Goal: Task Accomplishment & Management: Manage account settings

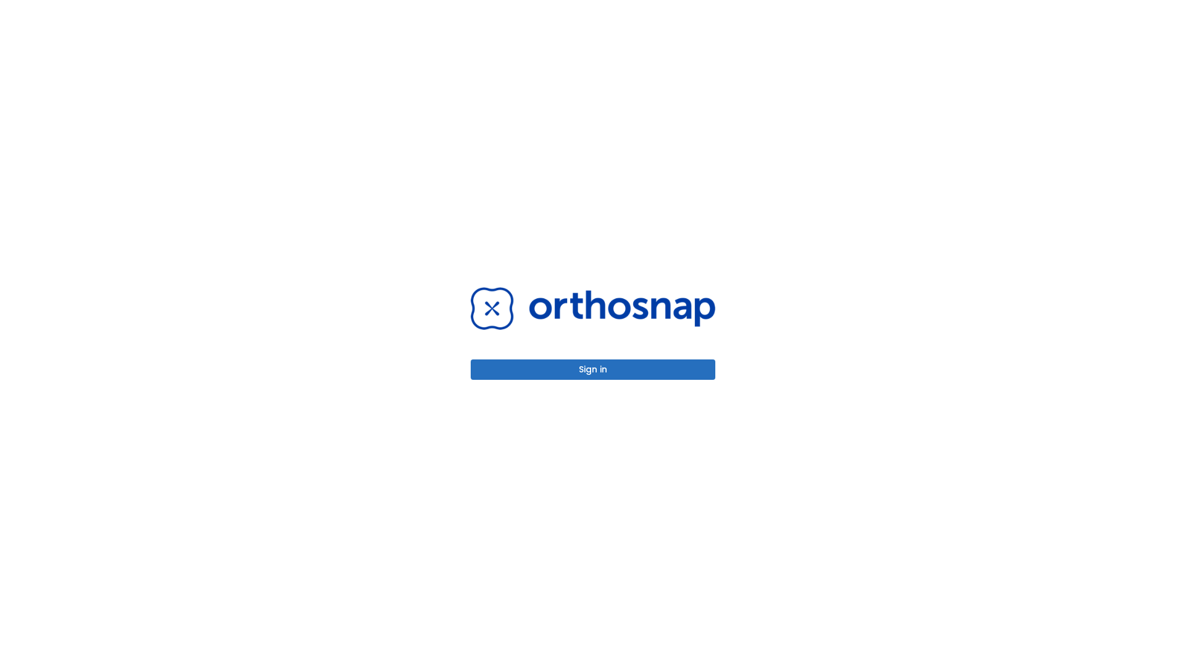
click at [593, 369] on button "Sign in" at bounding box center [593, 369] width 245 height 20
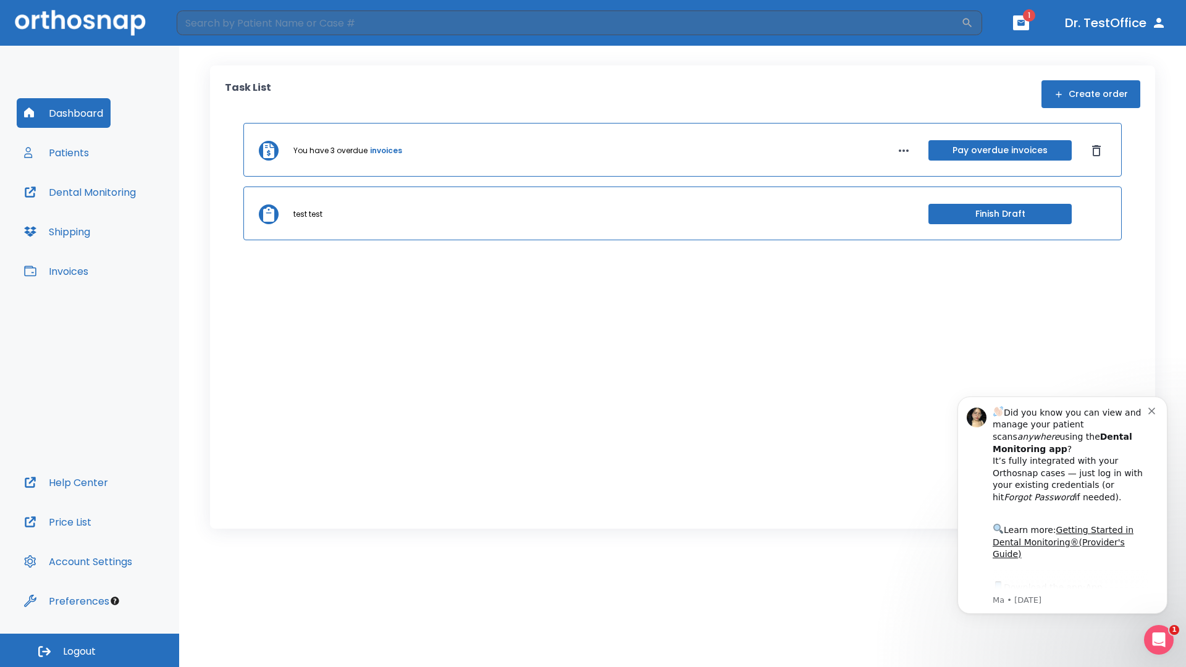
click at [90, 650] on span "Logout" at bounding box center [79, 652] width 33 height 14
